Goal: Transaction & Acquisition: Book appointment/travel/reservation

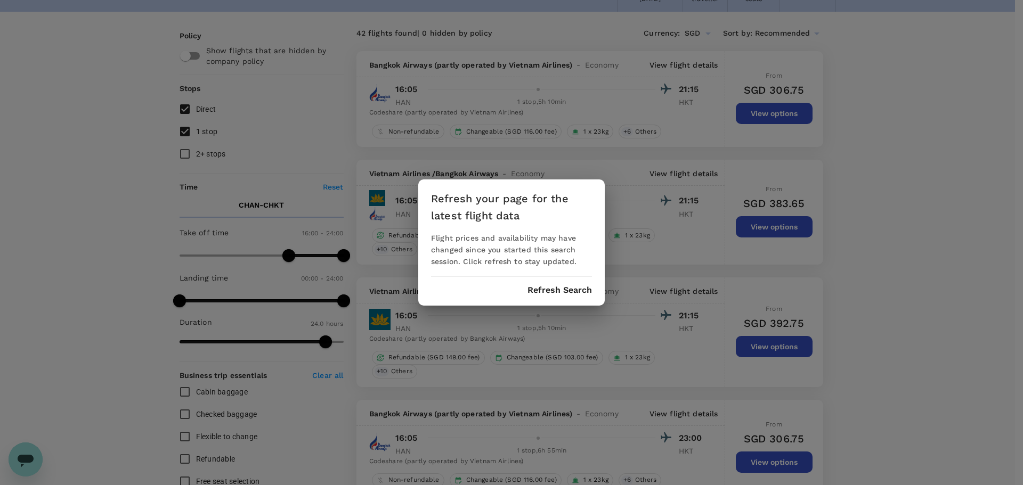
click at [557, 299] on div "Refresh your page for the latest flight data Flight prices and availability may…" at bounding box center [511, 243] width 186 height 126
click at [557, 290] on button "Refresh Search" at bounding box center [559, 291] width 64 height 10
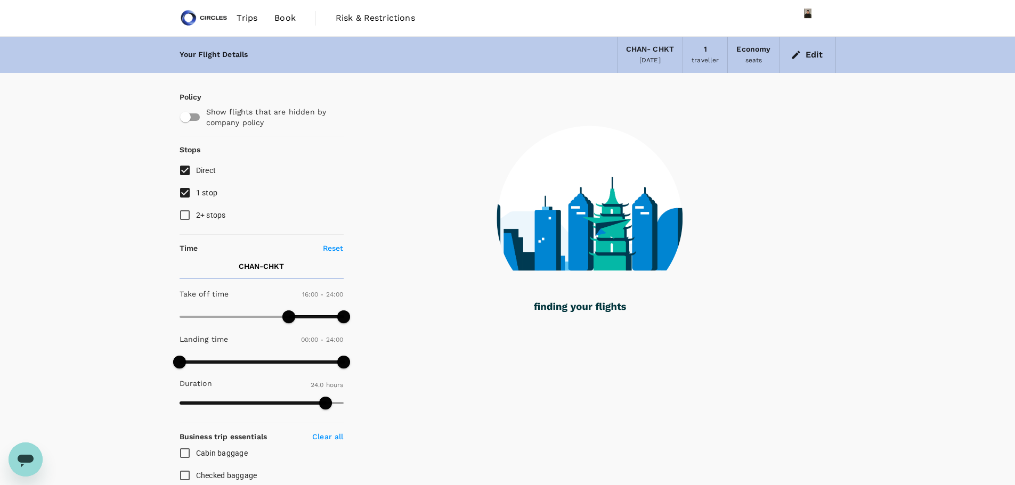
click at [647, 57] on div "[DATE]" at bounding box center [649, 60] width 21 height 11
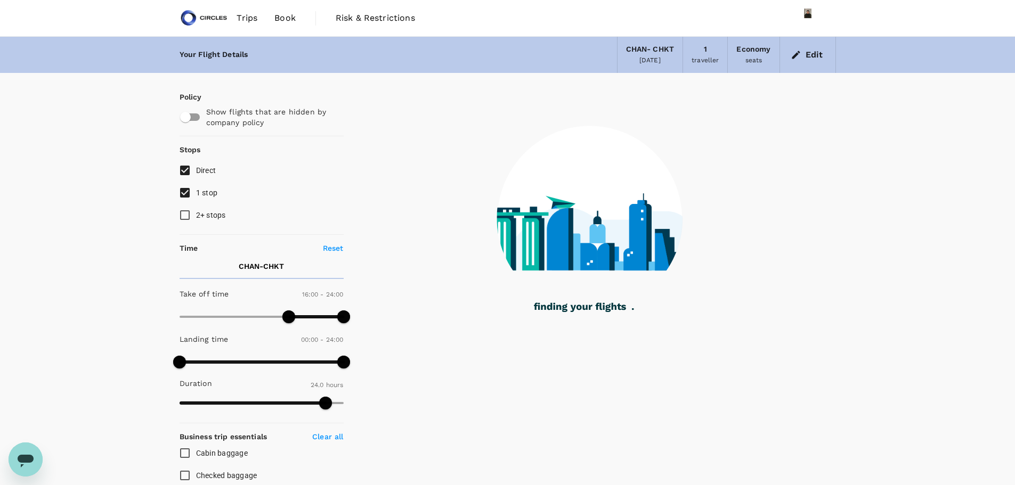
type input "1440"
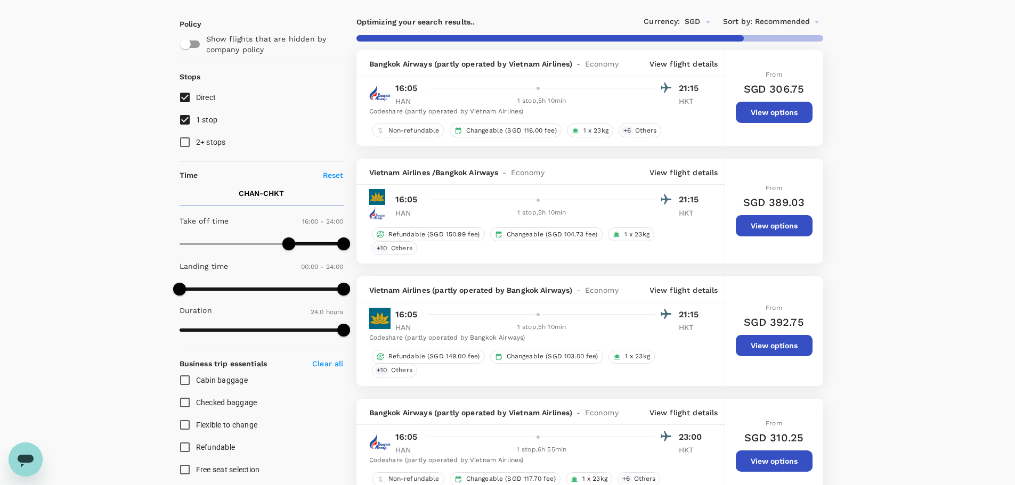
scroll to position [81, 0]
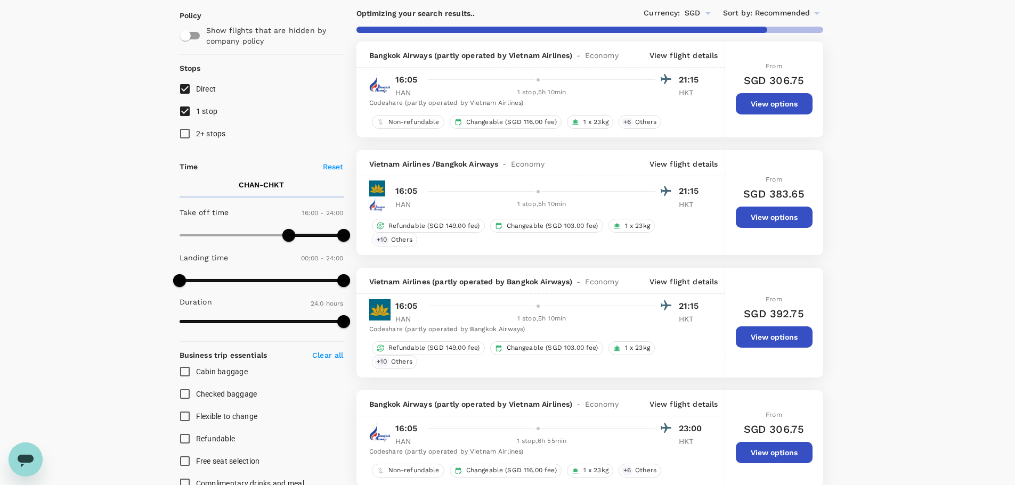
click at [499, 299] on div at bounding box center [547, 305] width 248 height 15
click at [677, 278] on p "View flight details" at bounding box center [683, 281] width 69 height 11
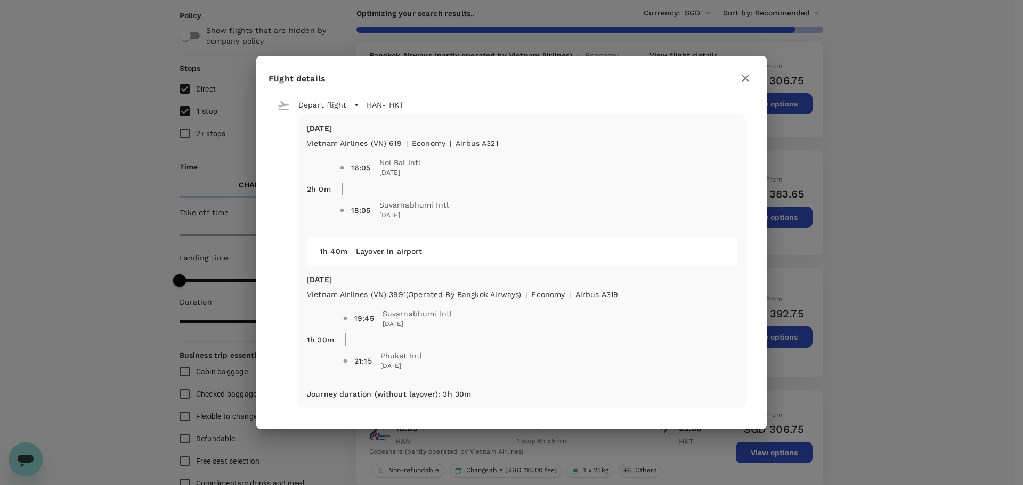
click at [745, 77] on icon "button" at bounding box center [745, 78] width 13 height 13
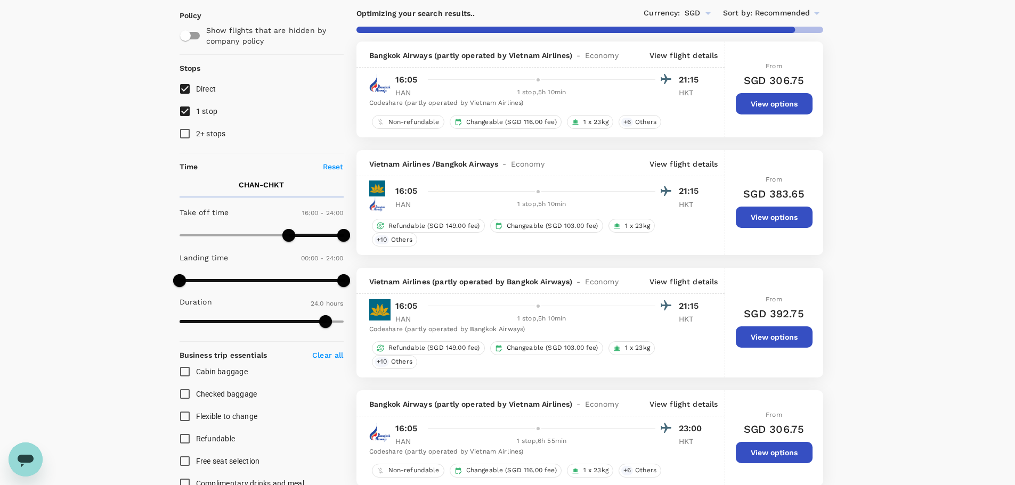
click at [671, 282] on p "View flight details" at bounding box center [683, 281] width 69 height 11
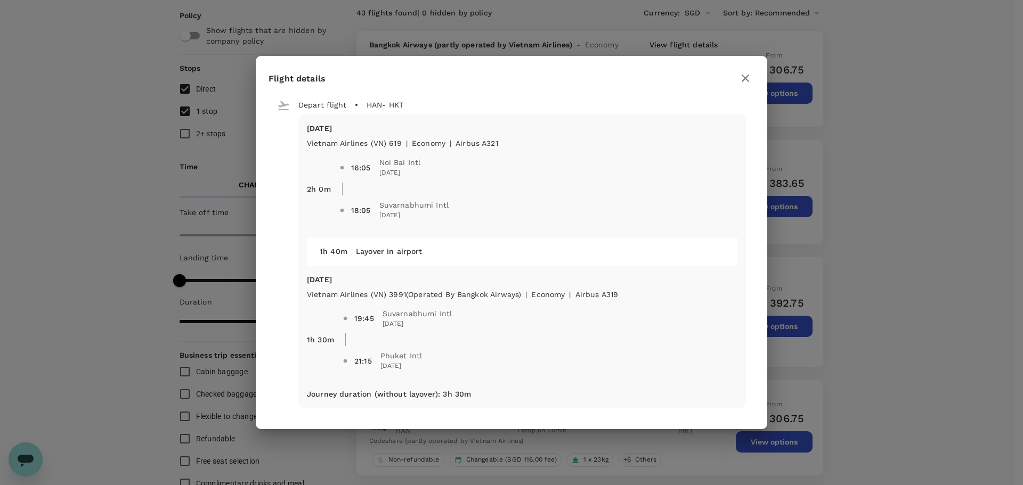
drag, startPoint x: 305, startPoint y: 128, endPoint x: 543, endPoint y: 363, distance: 334.5
click at [543, 363] on div "[DATE] Vietnam Airlines (VN) 619 | economy | Airbus A321 2h 0m 16:05 Noi Bai In…" at bounding box center [521, 262] width 447 height 294
copy div "[DATE] Vietnam Airlines (VN) 619 | economy | Airbus A321 2h 0m 16:05 Noi [GEOGR…"
click at [746, 78] on icon "button" at bounding box center [744, 78] width 7 height 7
